Goal: Task Accomplishment & Management: Use online tool/utility

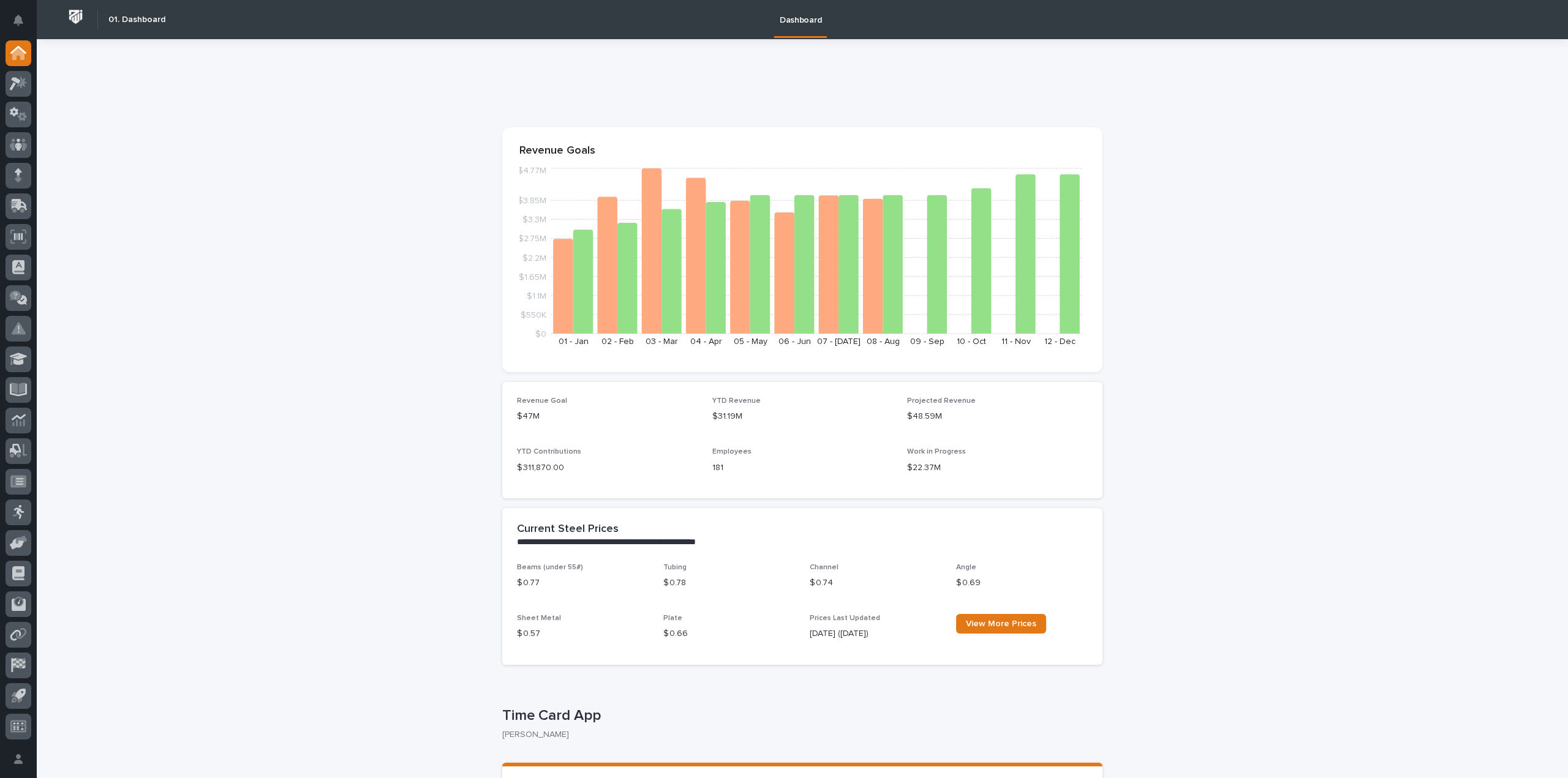
scroll to position [184, 0]
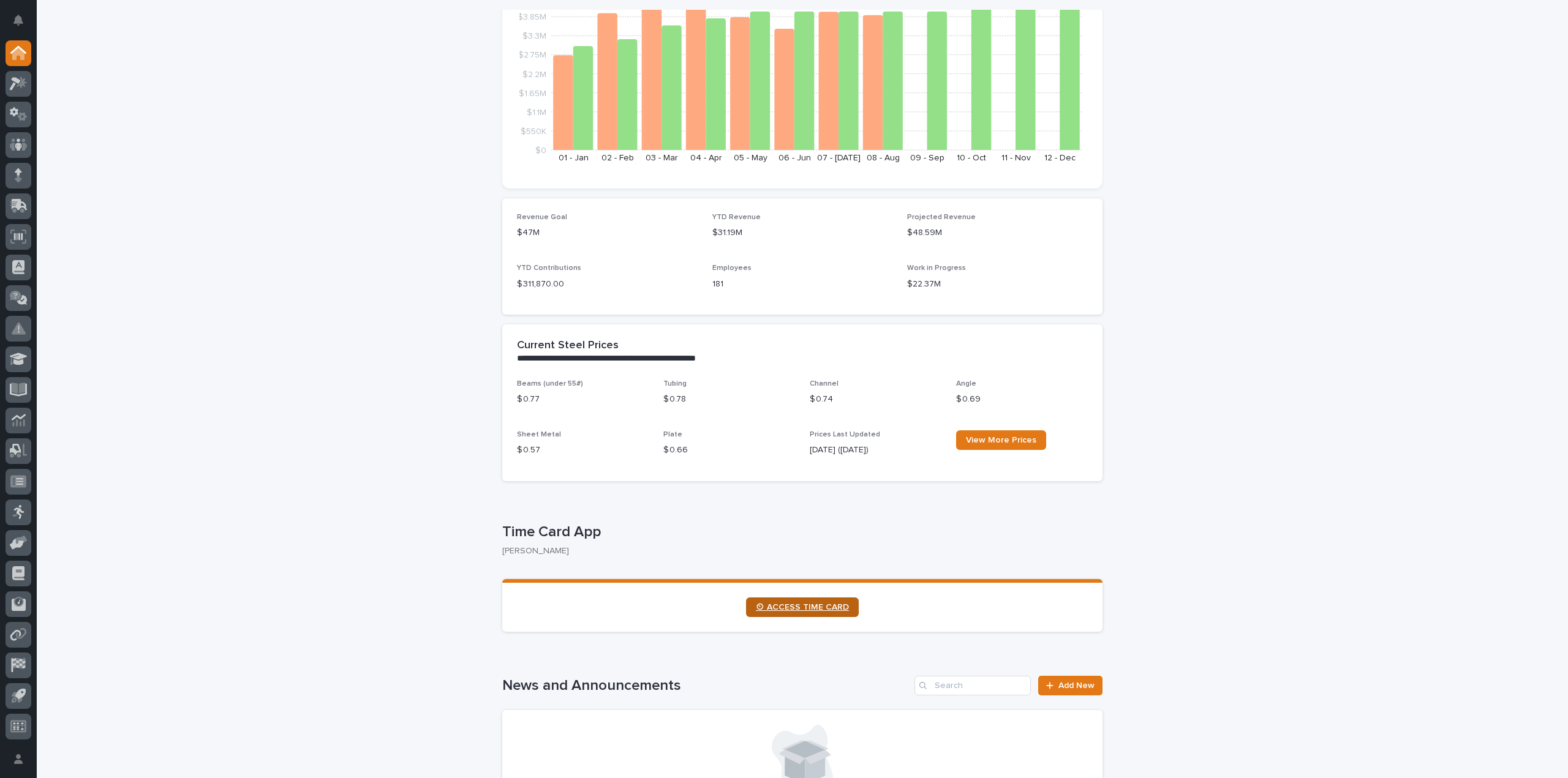
click at [827, 610] on span "⏲ ACCESS TIME CARD" at bounding box center [802, 607] width 93 height 8
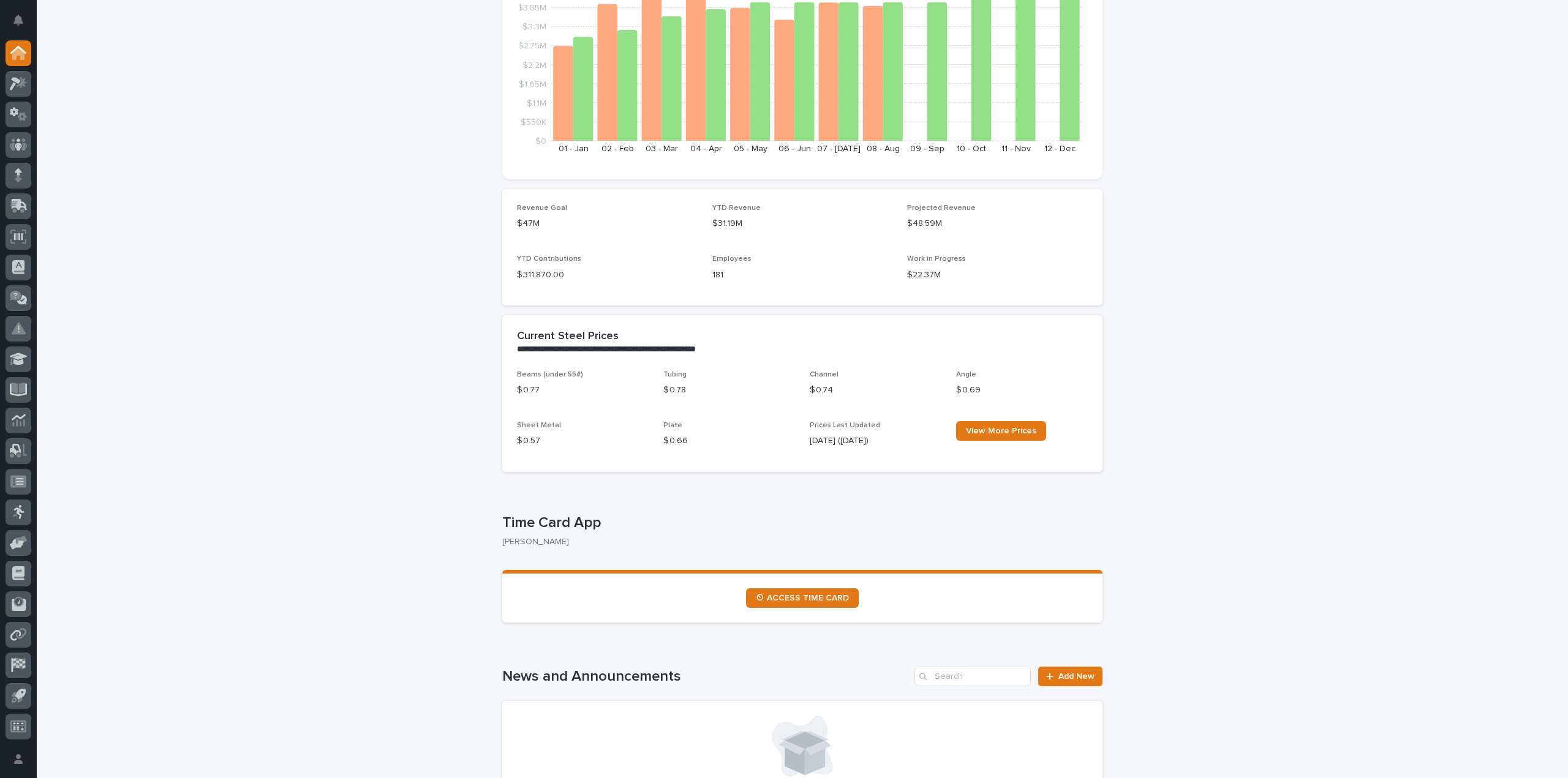
scroll to position [245, 0]
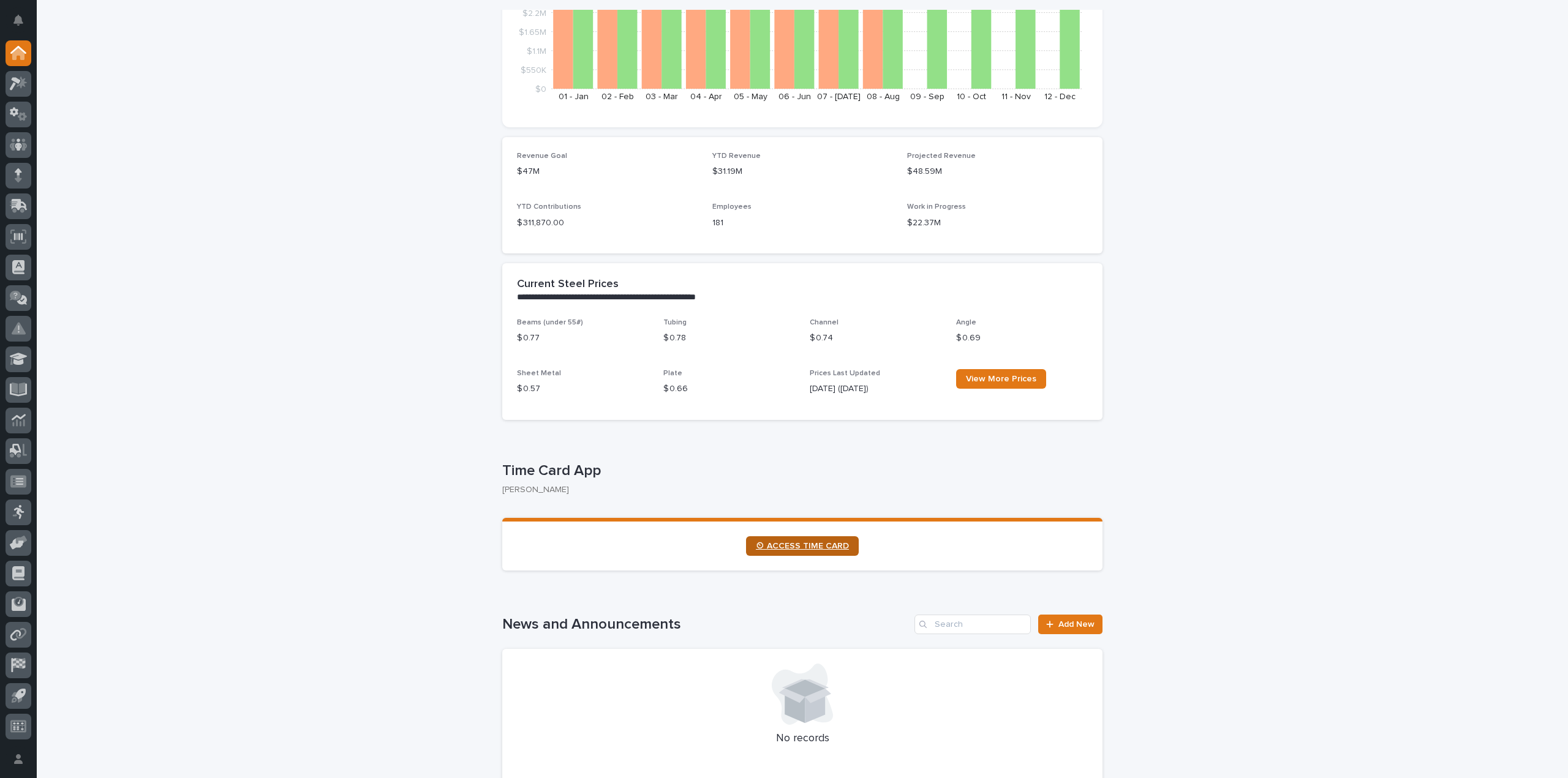
click at [778, 546] on span "⏲ ACCESS TIME CARD" at bounding box center [802, 546] width 93 height 8
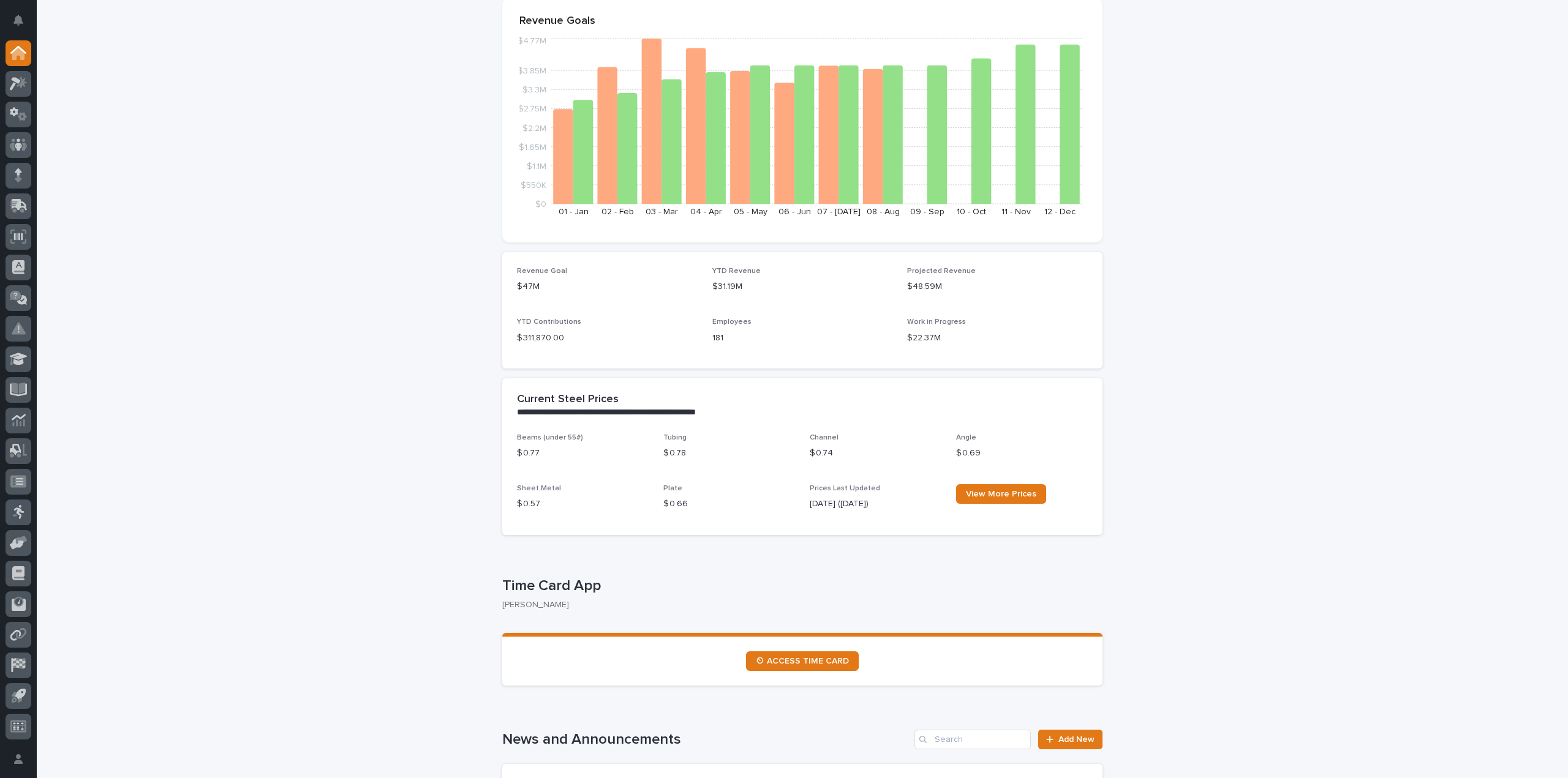
scroll to position [184, 0]
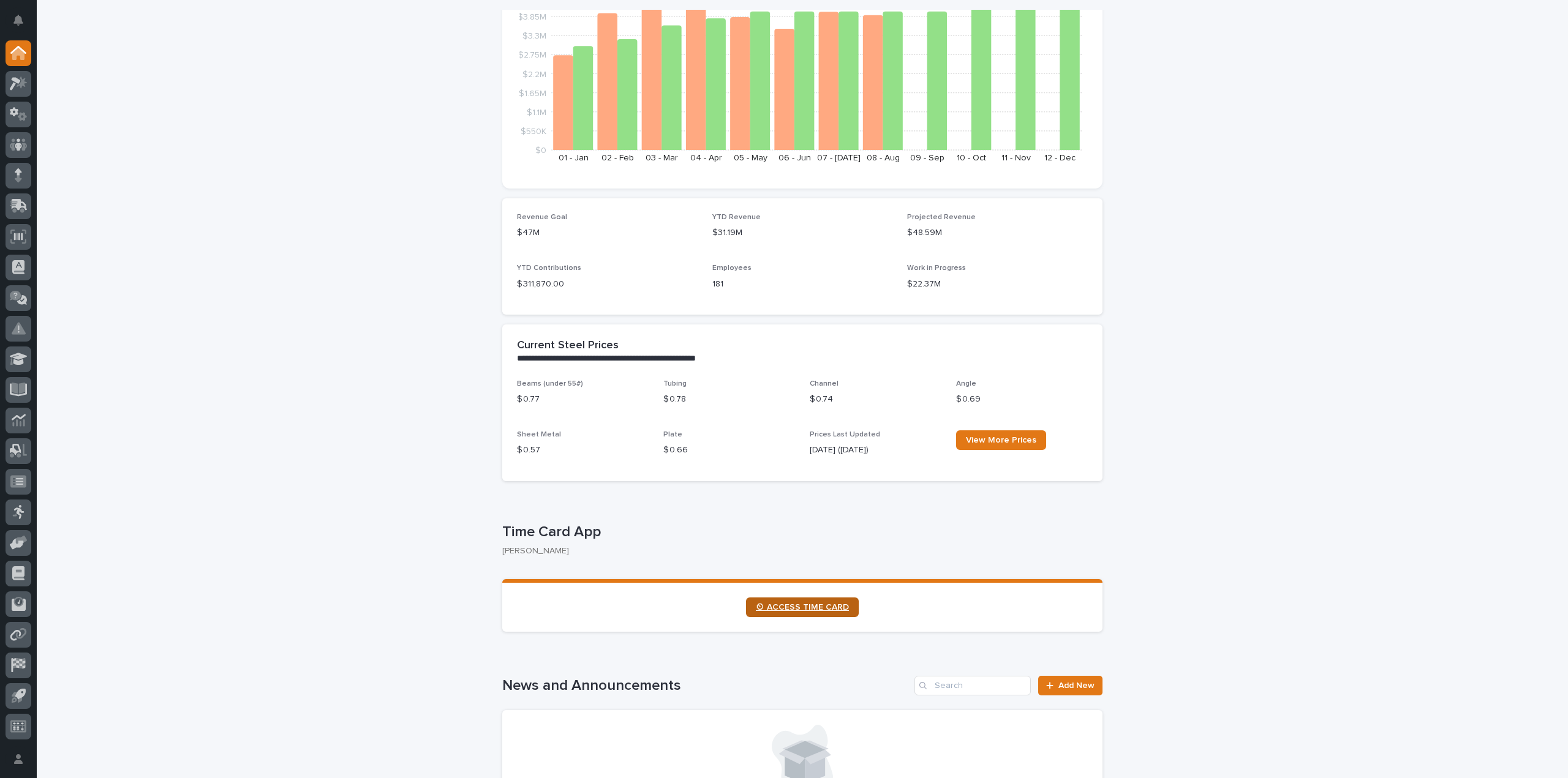
click at [827, 606] on span "⏲ ACCESS TIME CARD" at bounding box center [802, 607] width 93 height 8
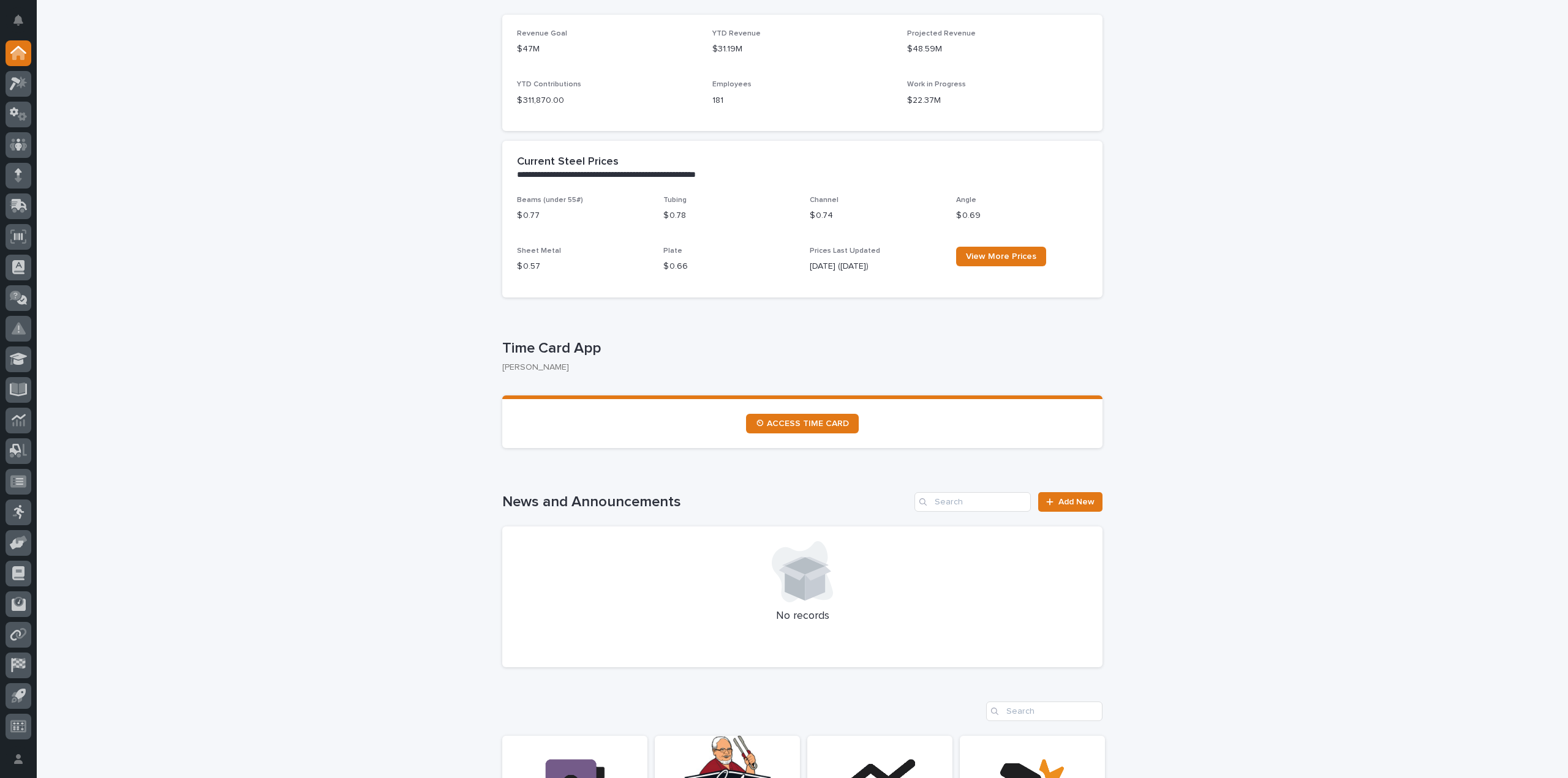
scroll to position [0, 0]
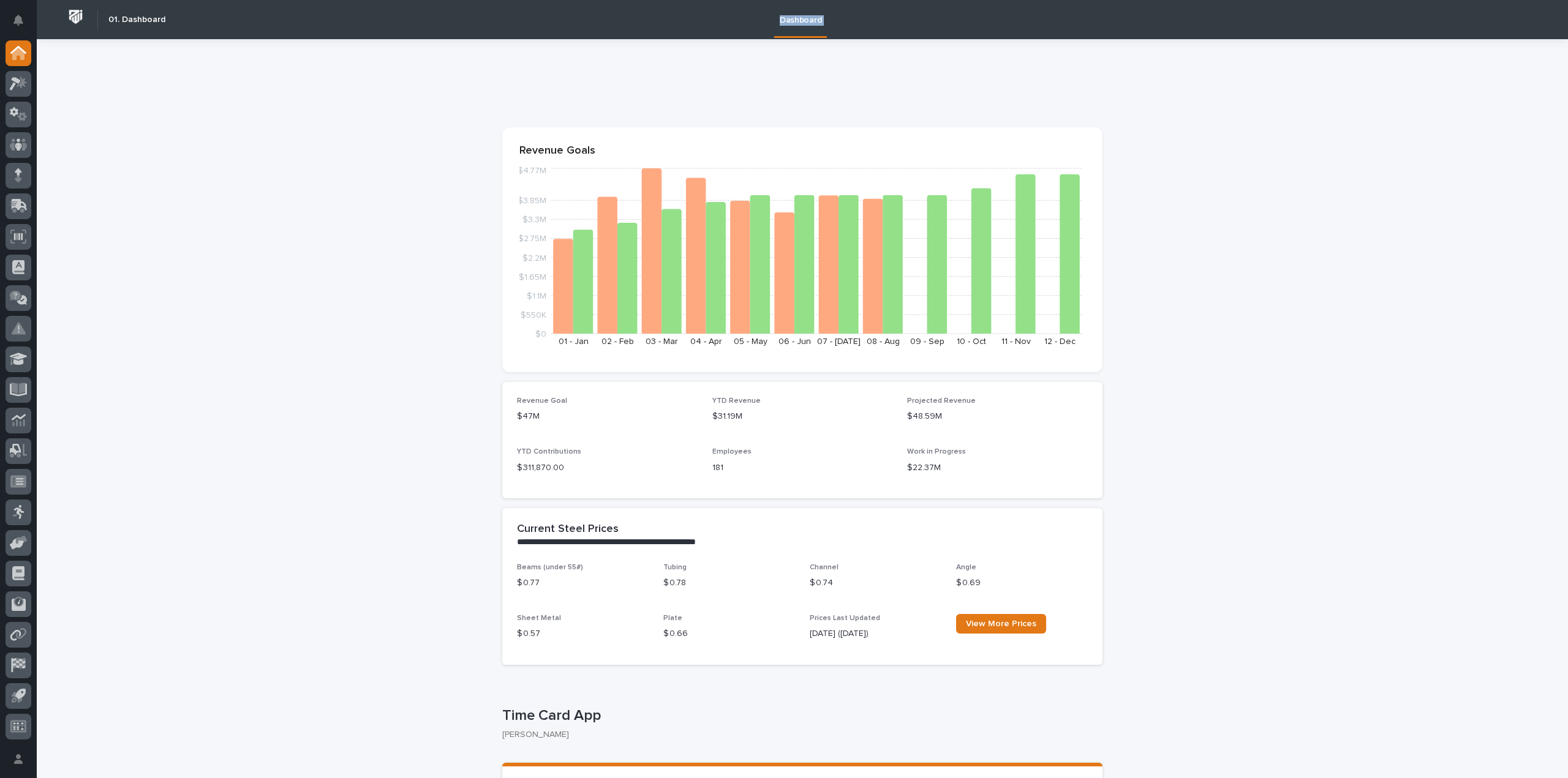
drag, startPoint x: 329, startPoint y: 47, endPoint x: 378, endPoint y: 124, distance: 91.3
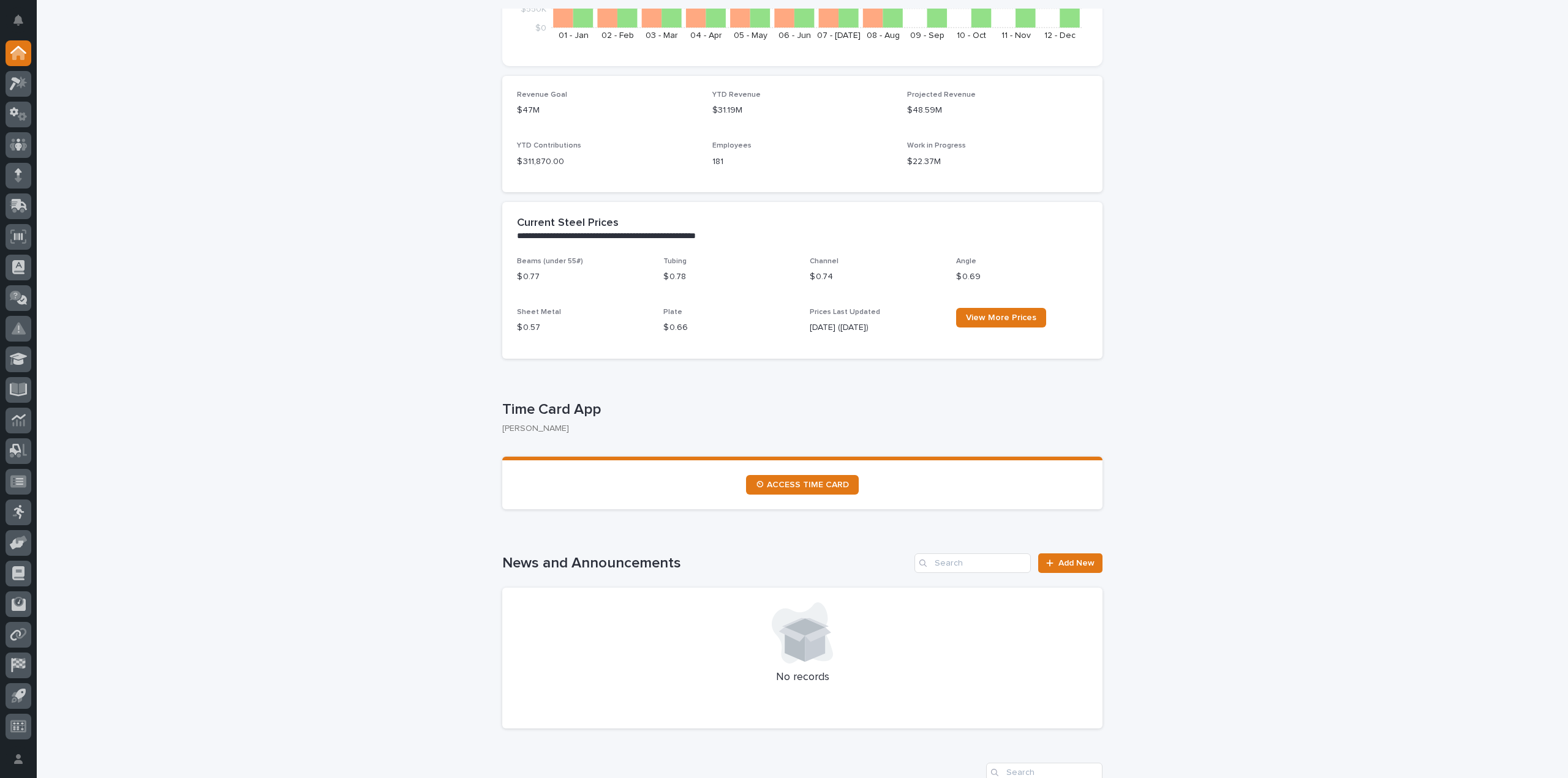
scroll to position [551, 0]
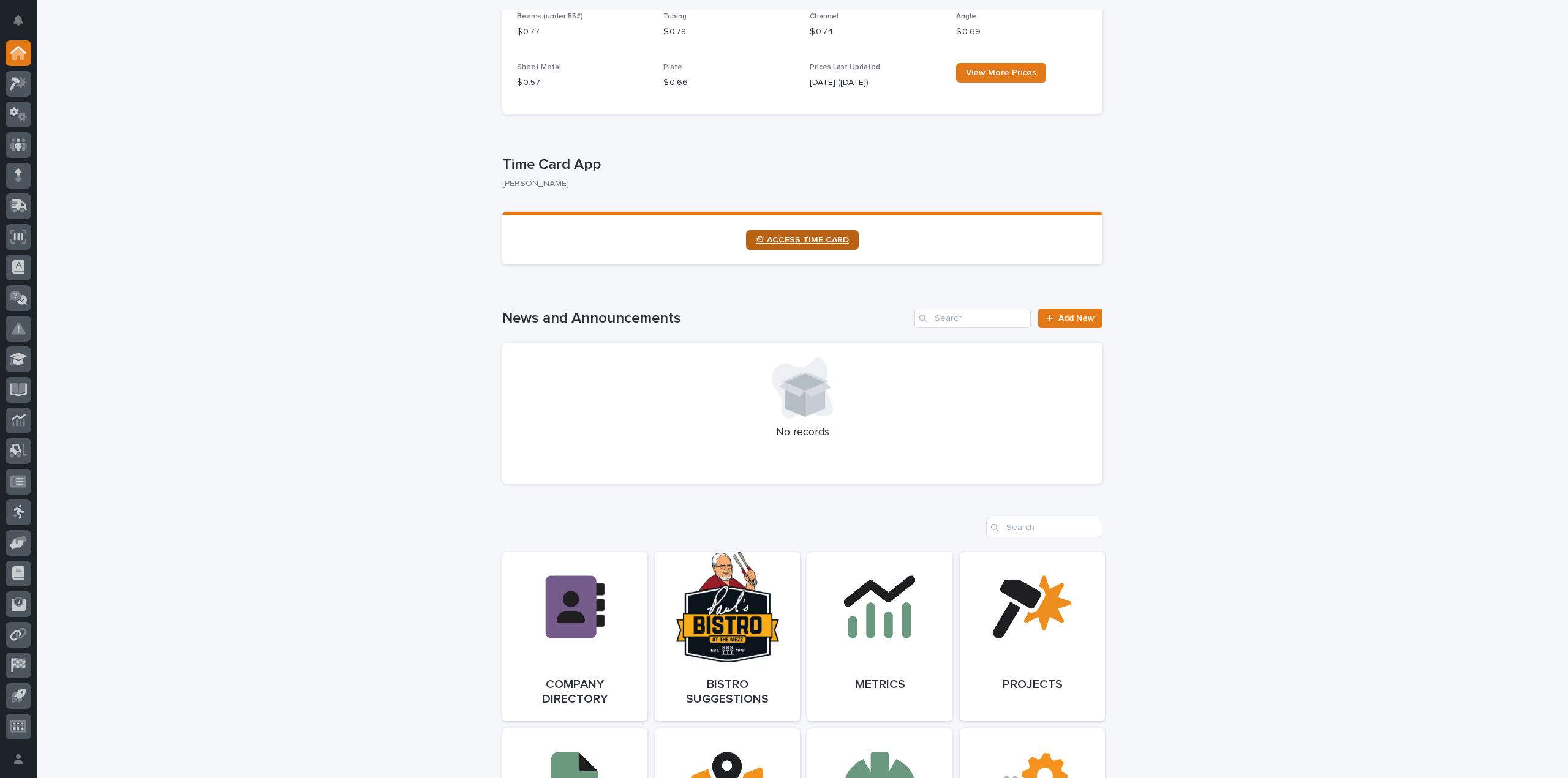
click at [796, 236] on span "⏲ ACCESS TIME CARD" at bounding box center [802, 240] width 93 height 8
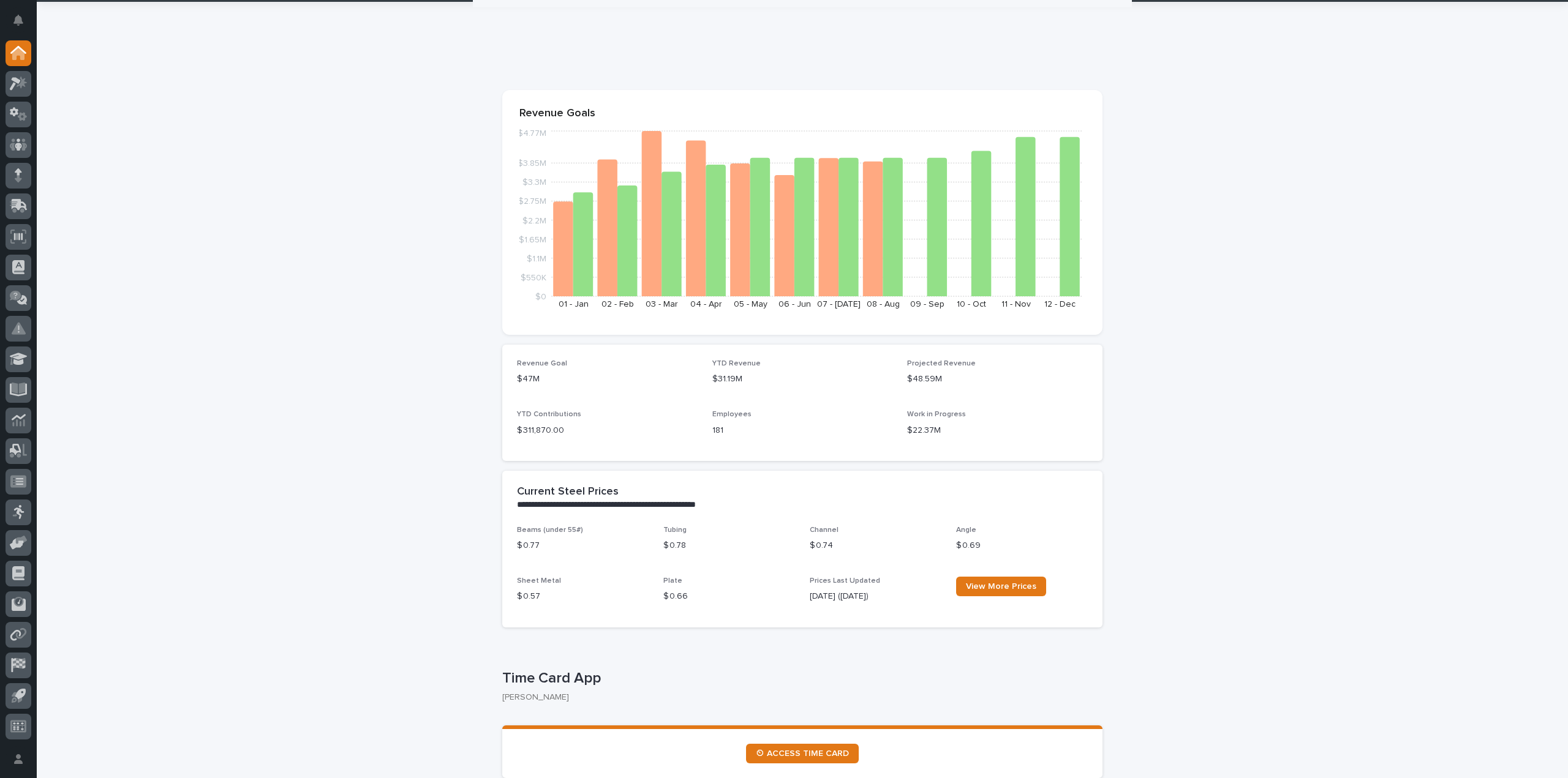
scroll to position [0, 0]
